Goal: Task Accomplishment & Management: Complete application form

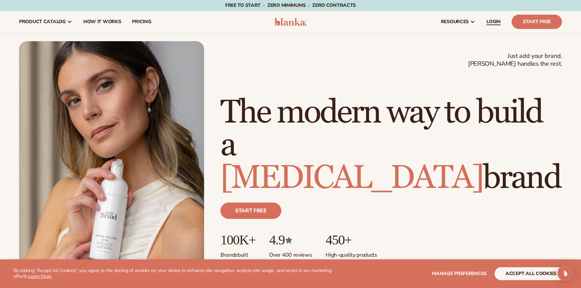
click at [496, 23] on span "LOGIN" at bounding box center [494, 21] width 14 height 5
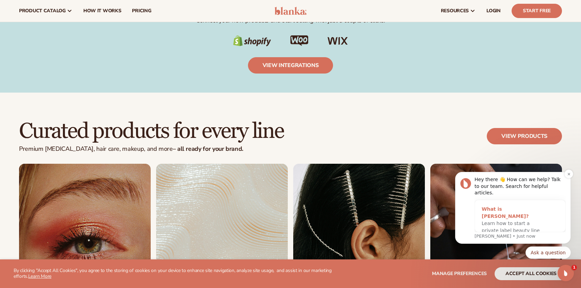
scroll to position [1158, 0]
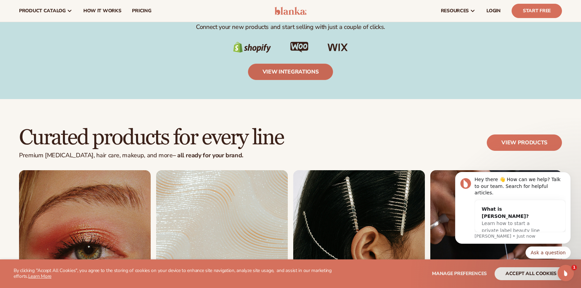
click at [308, 72] on link "view integrations" at bounding box center [290, 72] width 85 height 16
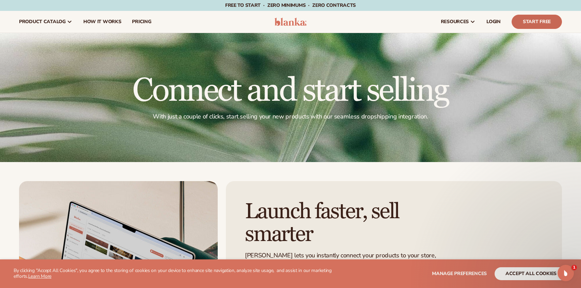
click at [533, 22] on link "Start Free" at bounding box center [537, 22] width 50 height 14
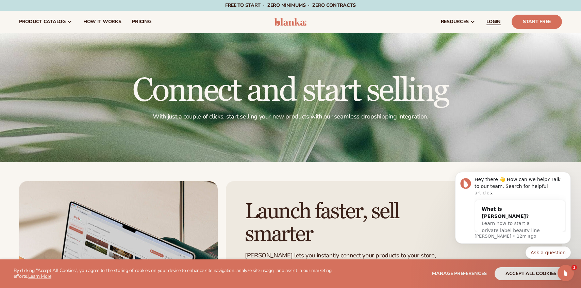
click at [494, 21] on span "LOGIN" at bounding box center [494, 21] width 14 height 5
click at [527, 24] on link "Start Free" at bounding box center [537, 22] width 50 height 14
click at [500, 47] on div at bounding box center [290, 97] width 581 height 129
